Goal: Find specific page/section: Find specific page/section

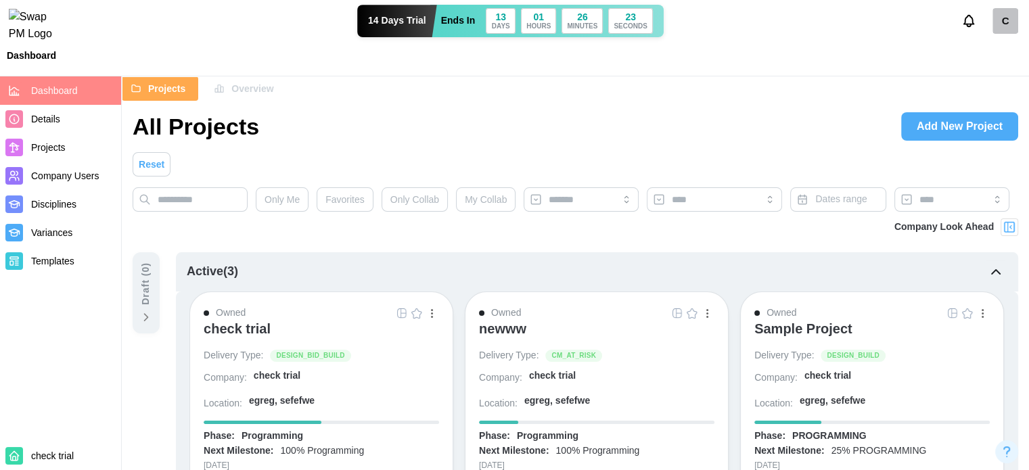
click at [56, 118] on span "Details" at bounding box center [45, 119] width 29 height 11
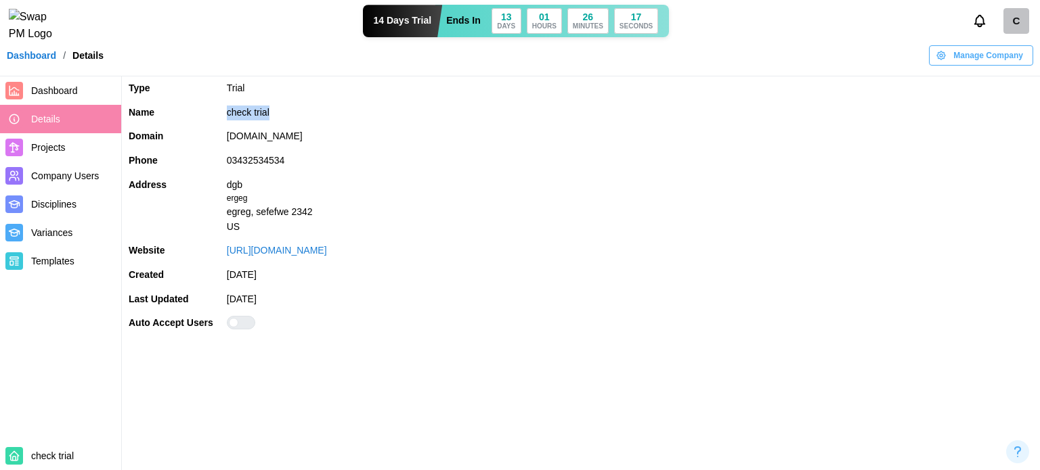
drag, startPoint x: 271, startPoint y: 111, endPoint x: 210, endPoint y: 110, distance: 60.9
click at [210, 110] on tr "Name check trial" at bounding box center [581, 113] width 918 height 24
copy tr "check trial"
drag, startPoint x: 303, startPoint y: 143, endPoint x: 116, endPoint y: 113, distance: 189.2
click at [116, 113] on div "Dashboard Details Projects Company Users Disciplines Variances Templates check …" at bounding box center [520, 235] width 1040 height 470
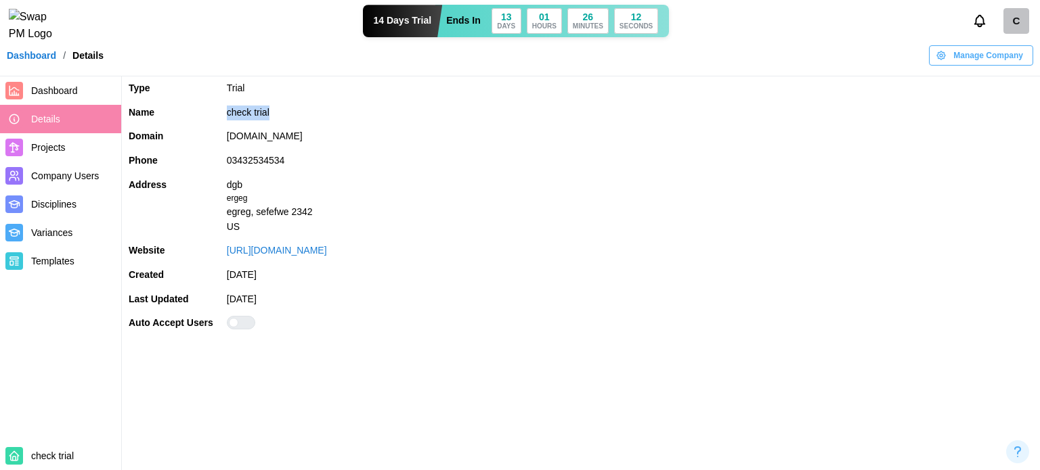
copy tbody "Type Trial Name check trial Domain [DOMAIN_NAME]"
click at [57, 368] on nav "Dashboard Details Projects Company Users Disciplines Variances Templates check …" at bounding box center [61, 273] width 122 height 394
